Goal: Navigation & Orientation: Understand site structure

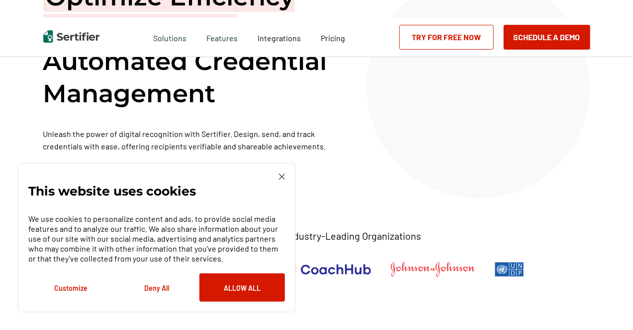
scroll to position [105, 0]
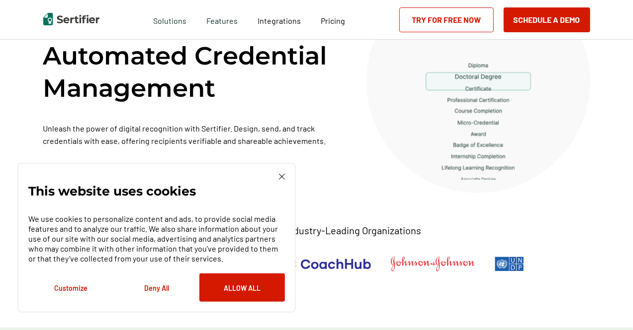
click at [280, 173] on div "This website uses cookies We use cookies to personalize content and ads, to pro…" at bounding box center [156, 238] width 278 height 150
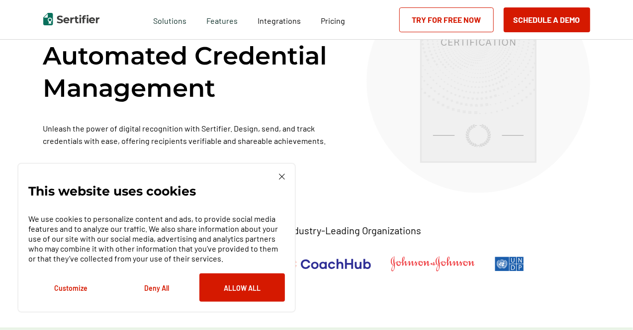
click at [279, 179] on img at bounding box center [282, 177] width 6 height 6
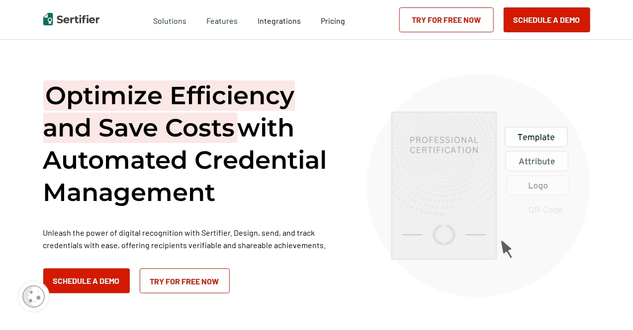
scroll to position [0, 0]
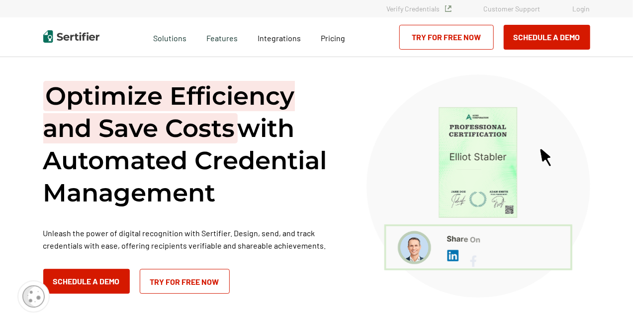
click at [82, 42] on img at bounding box center [71, 36] width 56 height 12
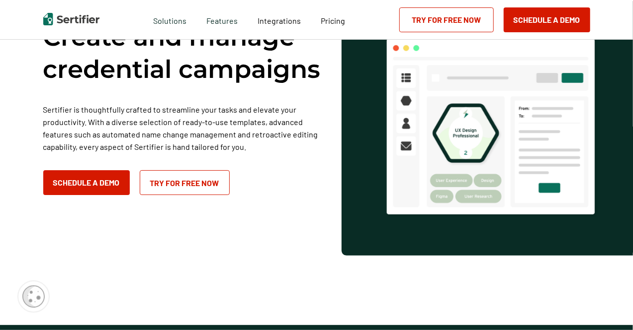
scroll to position [1839, 0]
